Goal: Task Accomplishment & Management: Complete application form

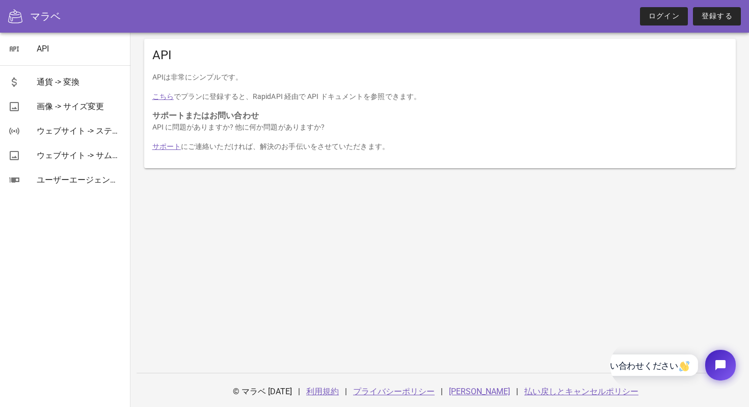
click at [161, 97] on font "こちら" at bounding box center [162, 96] width 21 height 8
click at [708, 23] on link "登録する" at bounding box center [717, 16] width 48 height 18
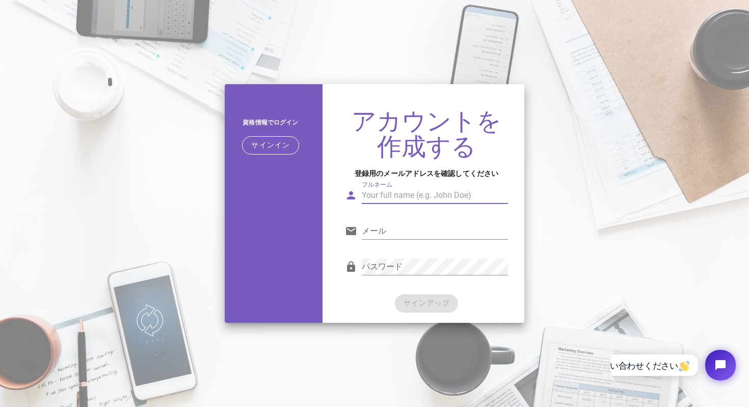
click at [415, 196] on input "フルネーム" at bounding box center [435, 195] width 146 height 16
type input "test"
click at [384, 228] on input "メール" at bounding box center [435, 231] width 146 height 16
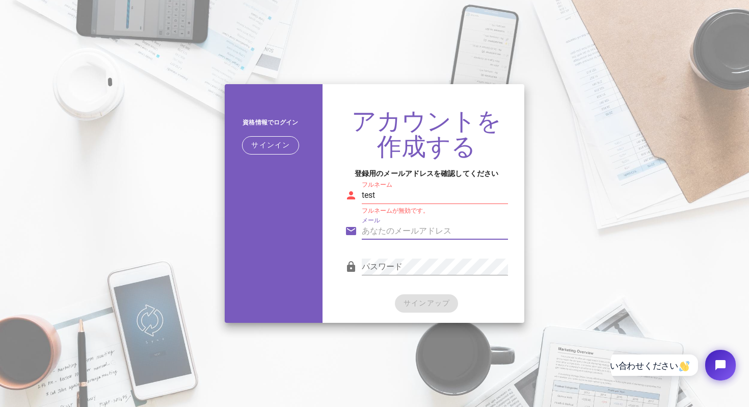
type input "[EMAIL_ADDRESS][DOMAIN_NAME]"
click at [428, 275] on div "パスワード" at bounding box center [435, 272] width 146 height 28
click at [411, 193] on input "test" at bounding box center [435, 195] width 146 height 16
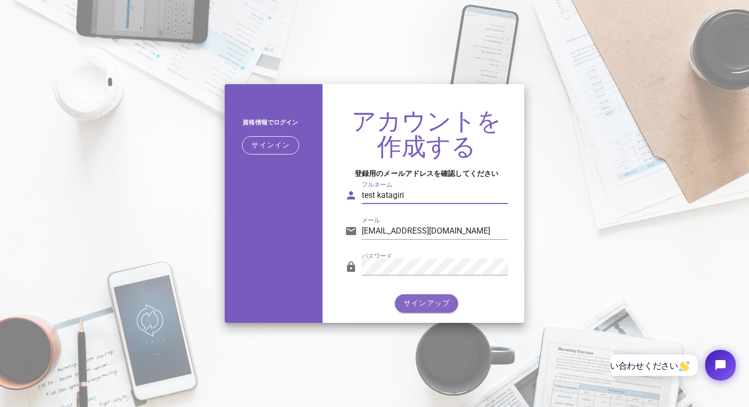
type input "test katagiri"
click at [415, 302] on font "サインアップ" at bounding box center [426, 303] width 47 height 8
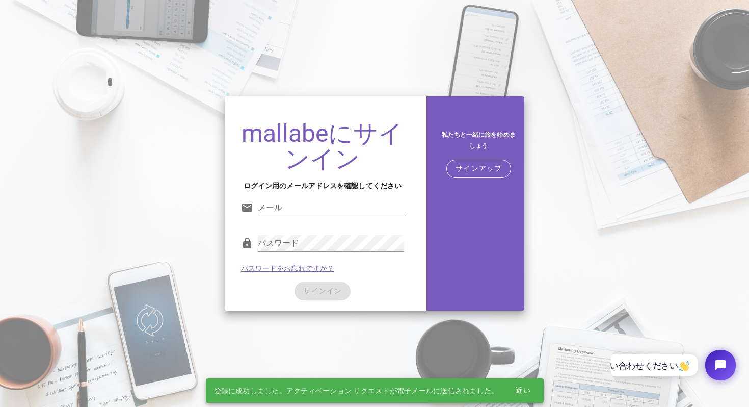
click at [334, 203] on input "メール" at bounding box center [331, 207] width 146 height 16
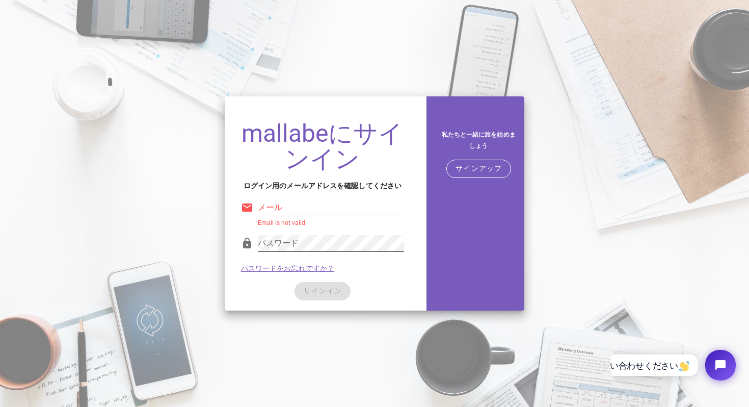
type input "test katagiri"
click at [254, 290] on div "サインイン" at bounding box center [322, 291] width 163 height 18
click at [299, 207] on input "test katagiri" at bounding box center [331, 207] width 146 height 16
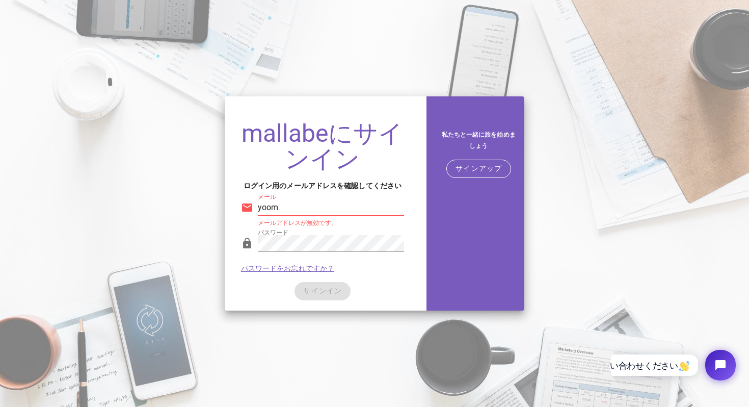
type input "[EMAIL_ADDRESS][DOMAIN_NAME]"
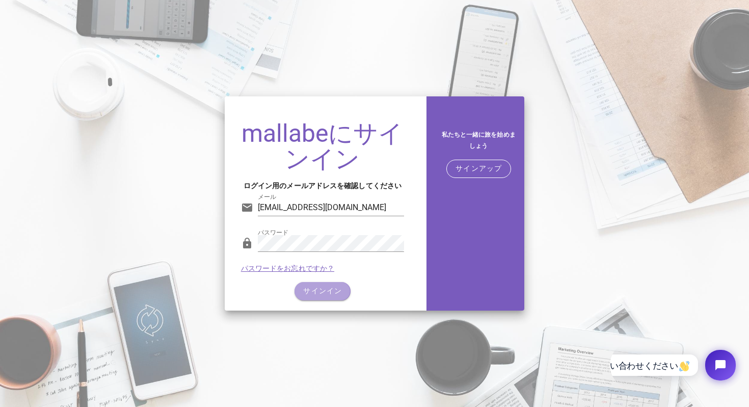
click at [323, 284] on button "サインイン" at bounding box center [322, 291] width 56 height 18
click at [312, 288] on font "サインイン" at bounding box center [322, 290] width 39 height 8
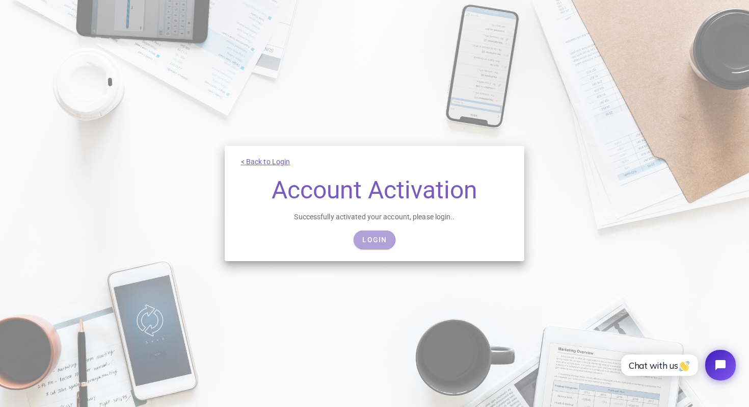
click at [380, 238] on span "Login" at bounding box center [374, 239] width 25 height 8
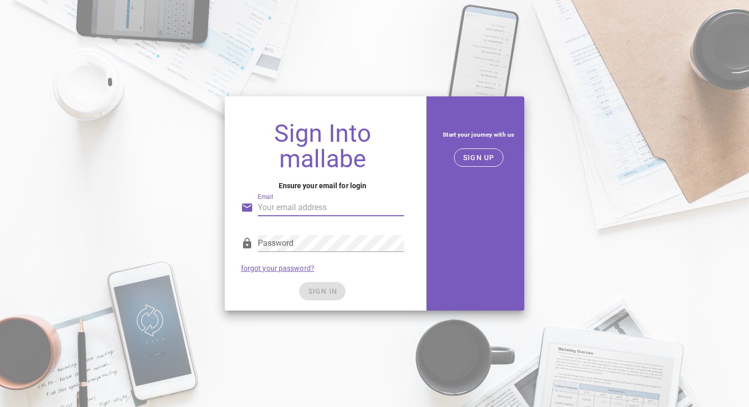
click at [348, 209] on input "Email" at bounding box center [331, 207] width 146 height 16
click at [294, 252] on div "Password" at bounding box center [331, 249] width 146 height 28
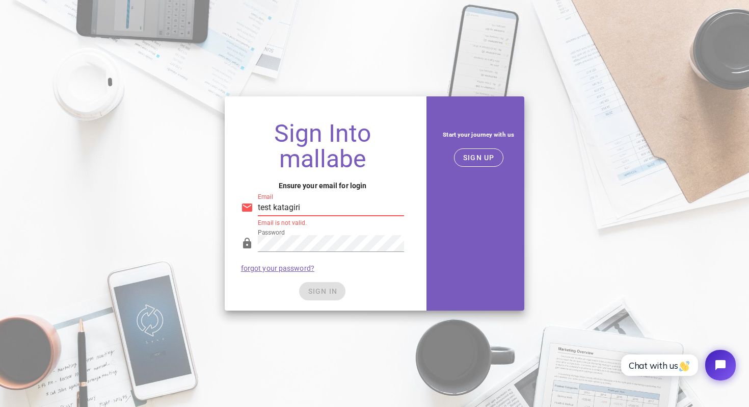
click at [311, 205] on input "test katagiri" at bounding box center [331, 207] width 146 height 16
type input "[EMAIL_ADDRESS][DOMAIN_NAME]"
click at [318, 289] on span "SIGN IN" at bounding box center [322, 291] width 30 height 8
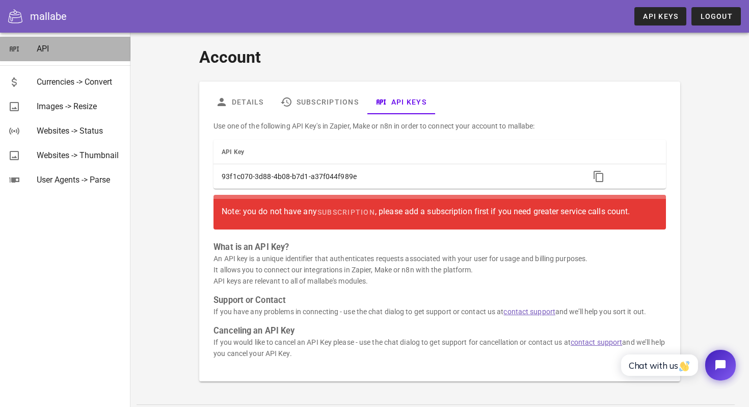
click at [48, 50] on div "API" at bounding box center [80, 49] width 86 height 10
